Goal: Task Accomplishment & Management: Manage account settings

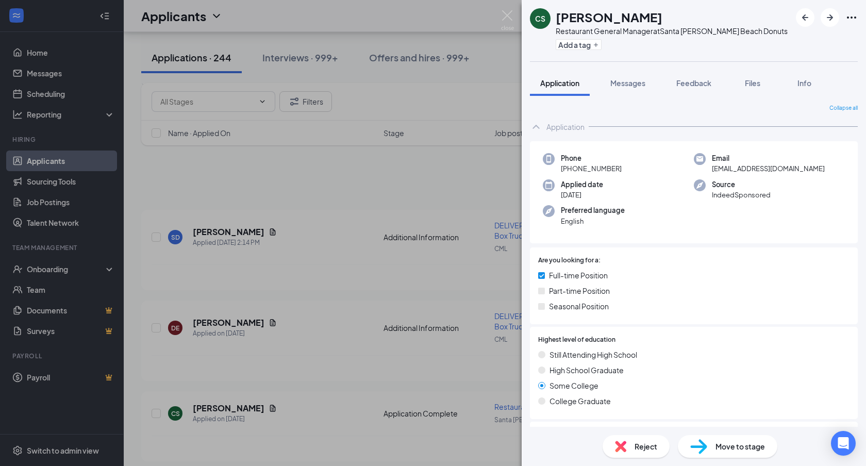
click at [50, 206] on div "CS [PERSON_NAME] Restaurant General Manager at [GEOGRAPHIC_DATA][PERSON_NAME] D…" at bounding box center [433, 233] width 866 height 466
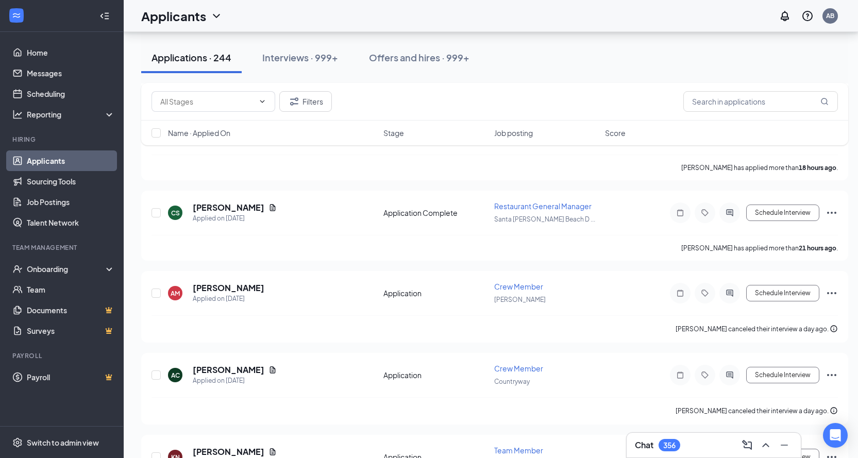
scroll to position [200, 0]
click at [61, 201] on link "Job Postings" at bounding box center [71, 202] width 88 height 21
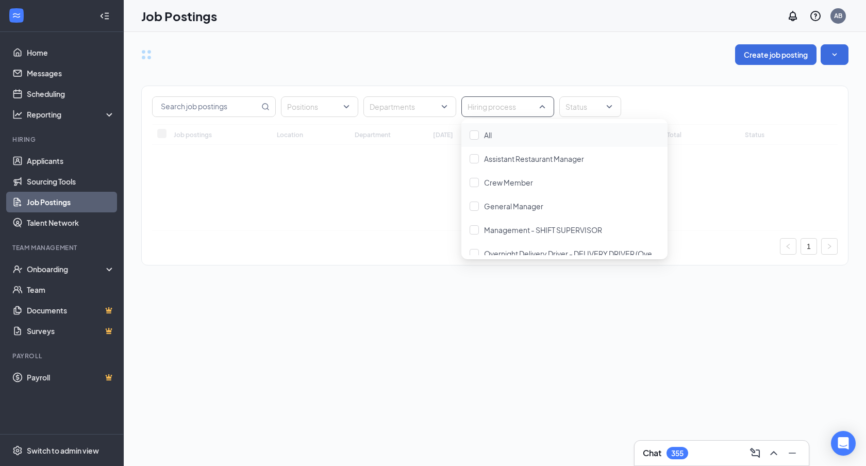
click at [524, 111] on div at bounding box center [502, 106] width 77 height 16
click at [526, 205] on span "General Manager" at bounding box center [513, 205] width 59 height 9
click at [596, 88] on div "Locations" at bounding box center [494, 85] width 707 height 21
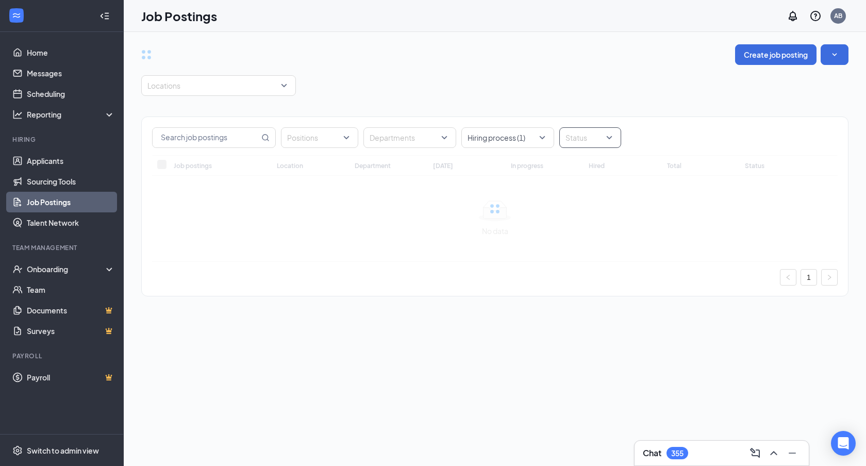
click at [601, 128] on div "Status" at bounding box center [590, 137] width 62 height 21
click at [599, 141] on div at bounding box center [585, 137] width 46 height 16
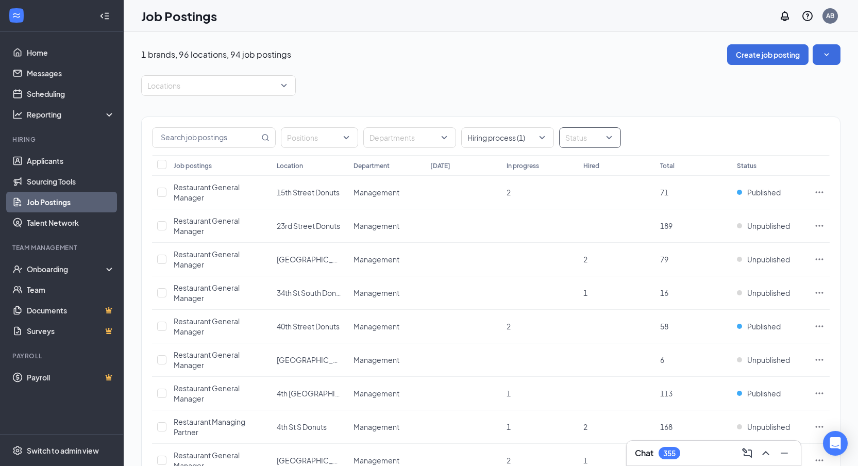
click at [603, 141] on div at bounding box center [585, 137] width 46 height 16
click at [601, 183] on div "Published" at bounding box center [596, 190] width 74 height 24
click at [62, 203] on link "Job Postings" at bounding box center [71, 202] width 88 height 21
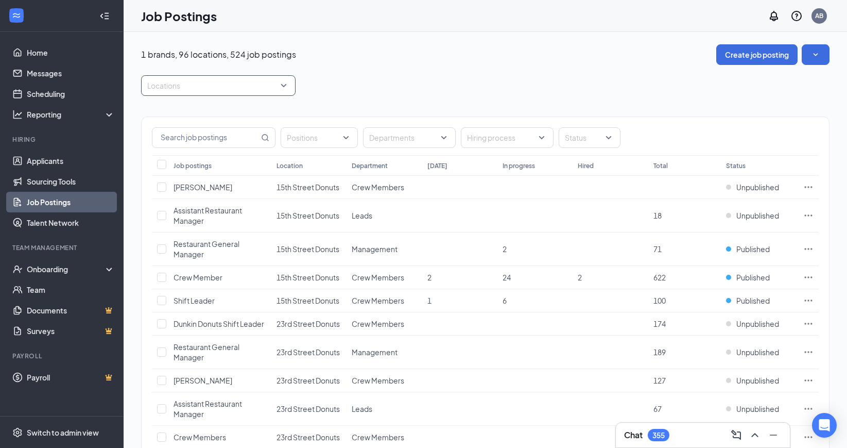
click at [222, 91] on div at bounding box center [213, 85] width 139 height 16
type input "cur"
click at [212, 116] on div "Curlew" at bounding box center [218, 113] width 138 height 11
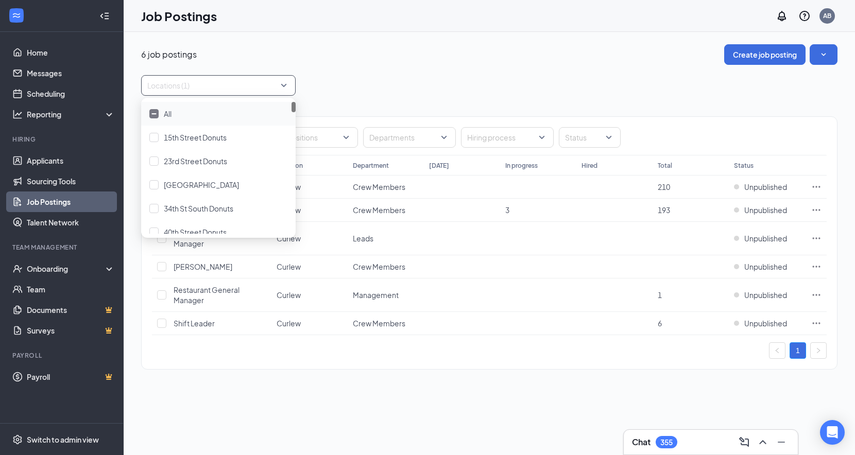
click at [182, 89] on div at bounding box center [213, 85] width 139 height 16
type input "eas"
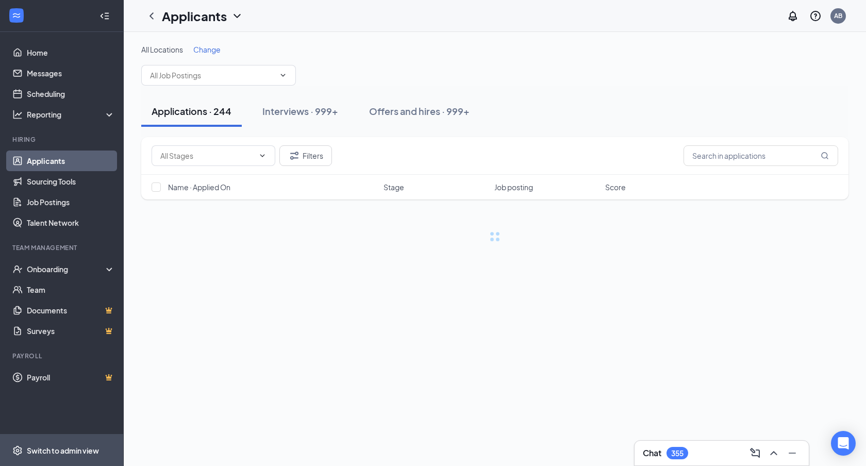
click at [71, 446] on div "Switch to admin view" at bounding box center [63, 450] width 72 height 10
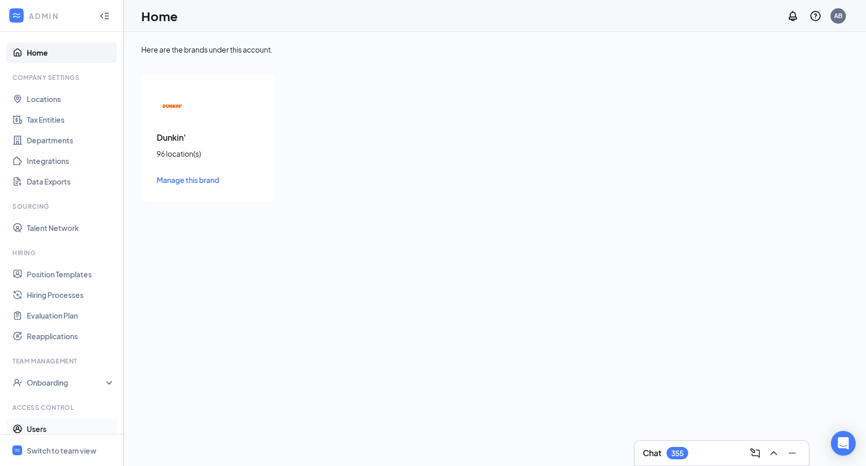
click at [61, 429] on link "Users" at bounding box center [71, 428] width 88 height 21
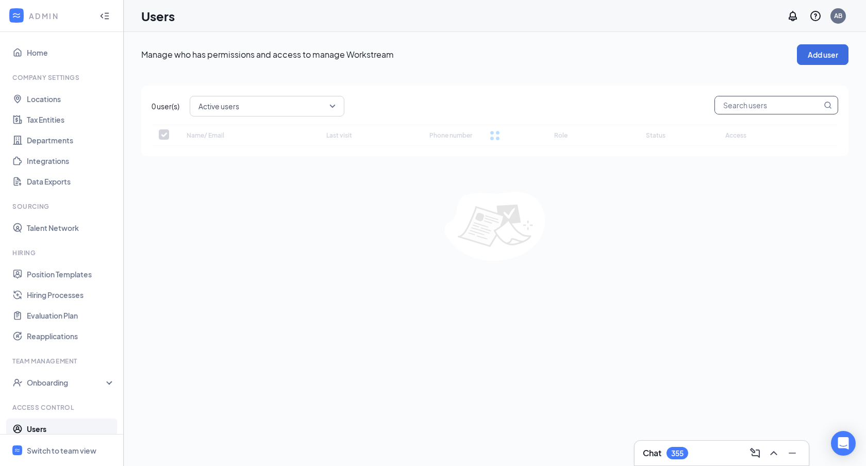
checkbox input "false"
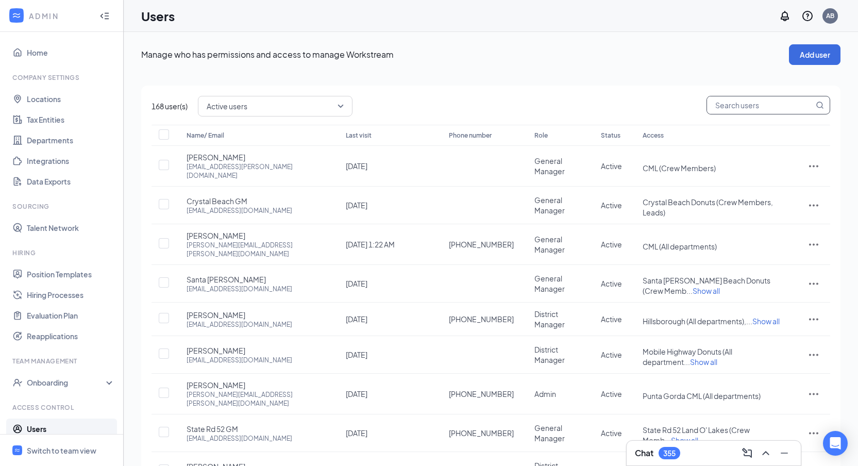
click at [723, 102] on input "text" at bounding box center [760, 105] width 107 height 18
type input "joe"
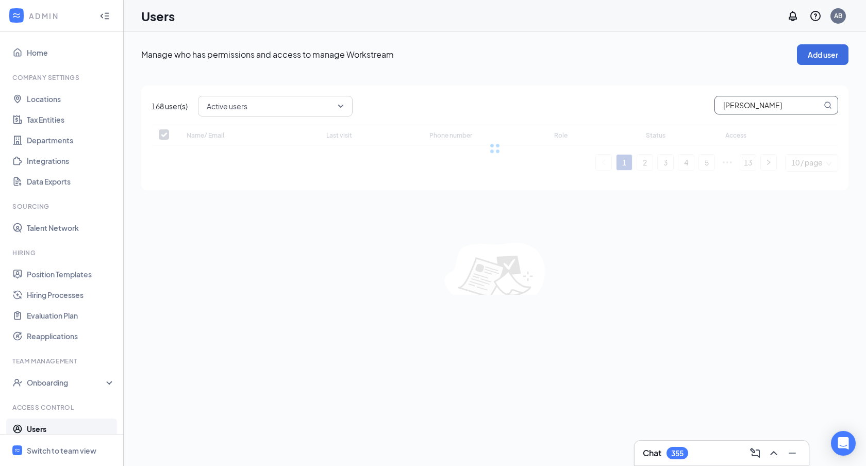
checkbox input "false"
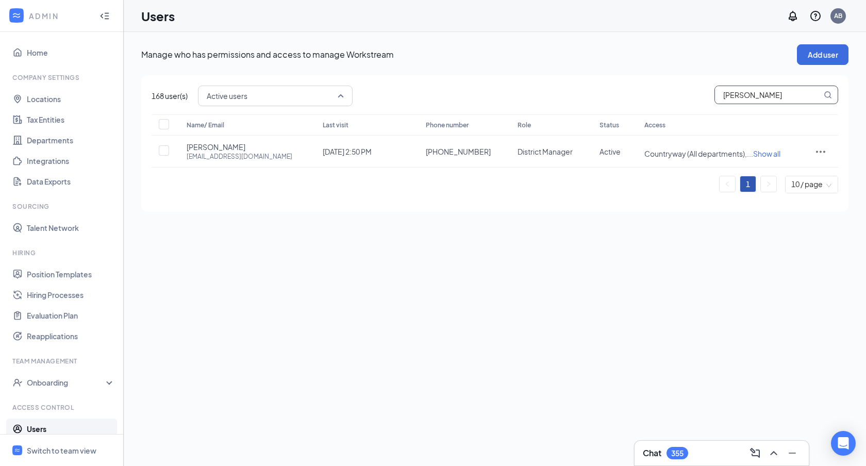
click at [250, 93] on span "Active users" at bounding box center [271, 95] width 128 height 15
click at [795, 95] on input "joe" at bounding box center [768, 95] width 107 height 18
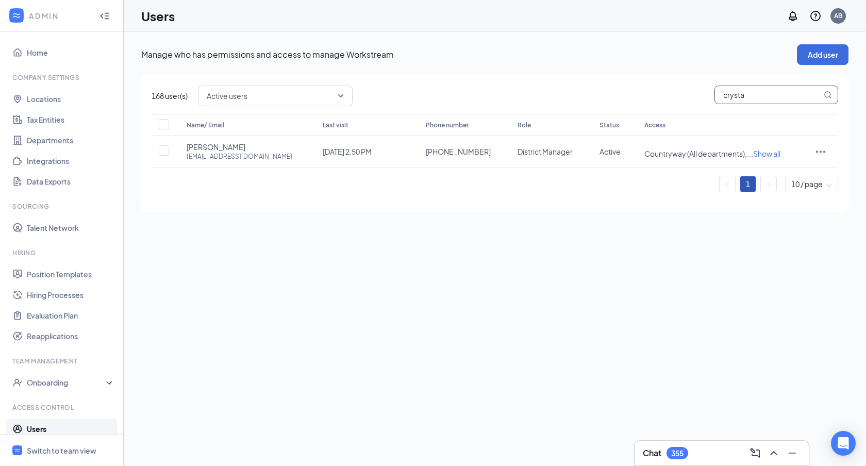
type input "crystal"
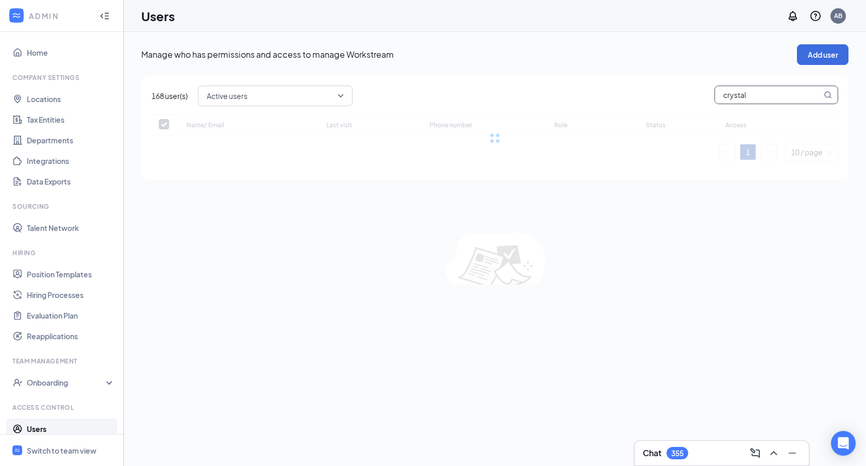
checkbox input "false"
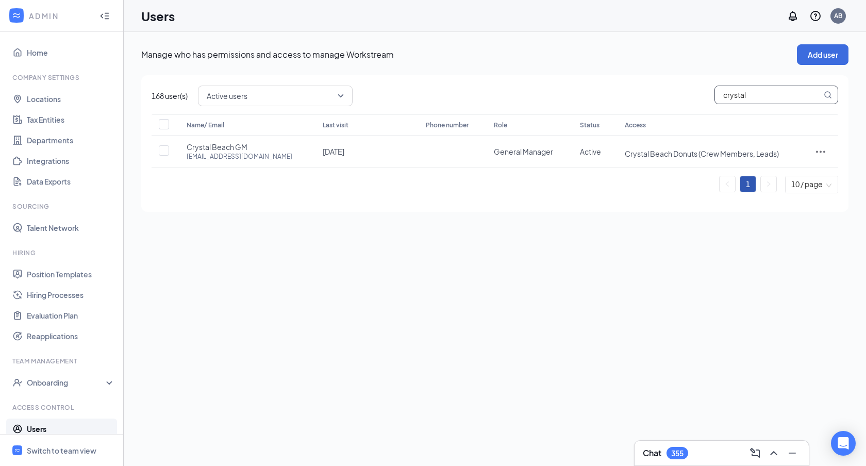
type input "crystal"
click at [55, 455] on span "Switch to team view" at bounding box center [71, 449] width 88 height 31
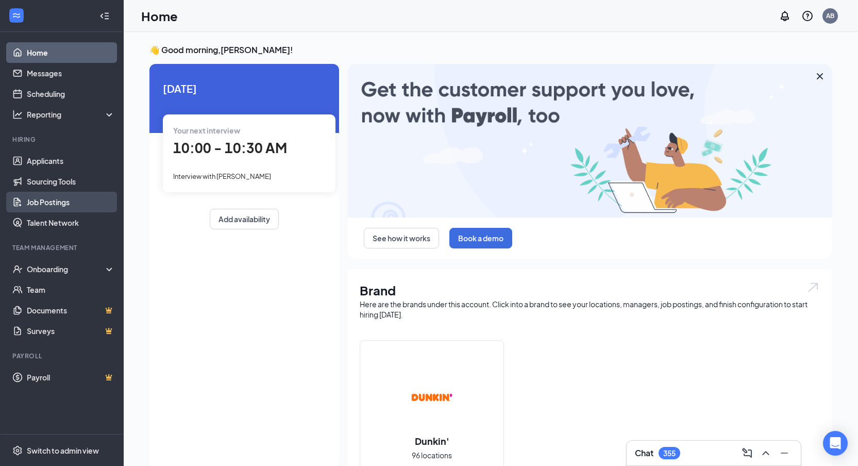
click at [72, 195] on link "Job Postings" at bounding box center [71, 202] width 88 height 21
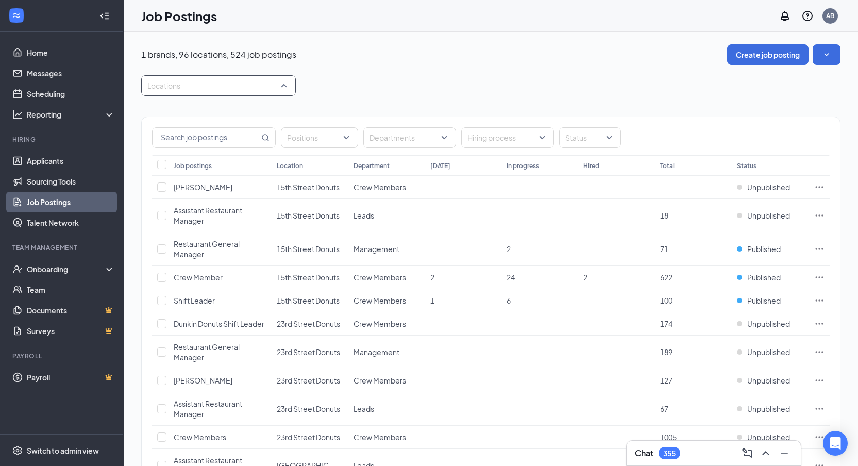
click at [193, 78] on div at bounding box center [213, 85] width 139 height 16
type input "tamp"
click at [189, 114] on span "Tampa Road" at bounding box center [201, 113] width 75 height 9
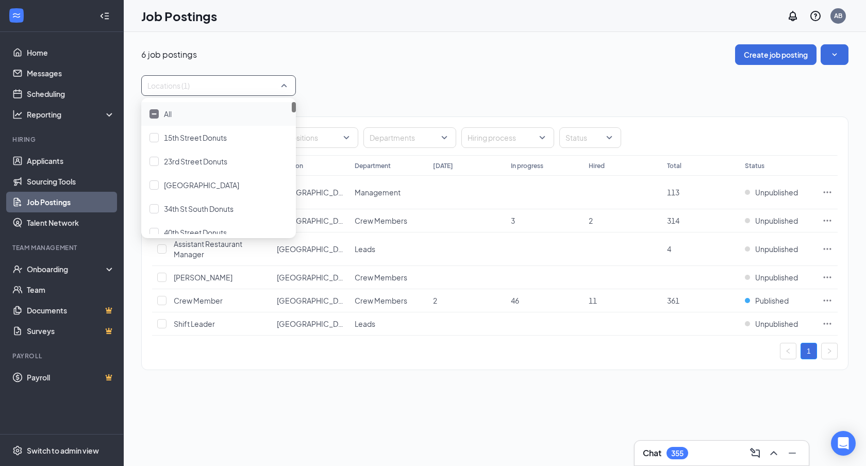
click at [308, 100] on div "Positions Departments Hiring process Status Job postings Location Department To…" at bounding box center [494, 238] width 707 height 284
